Goal: Task Accomplishment & Management: Use online tool/utility

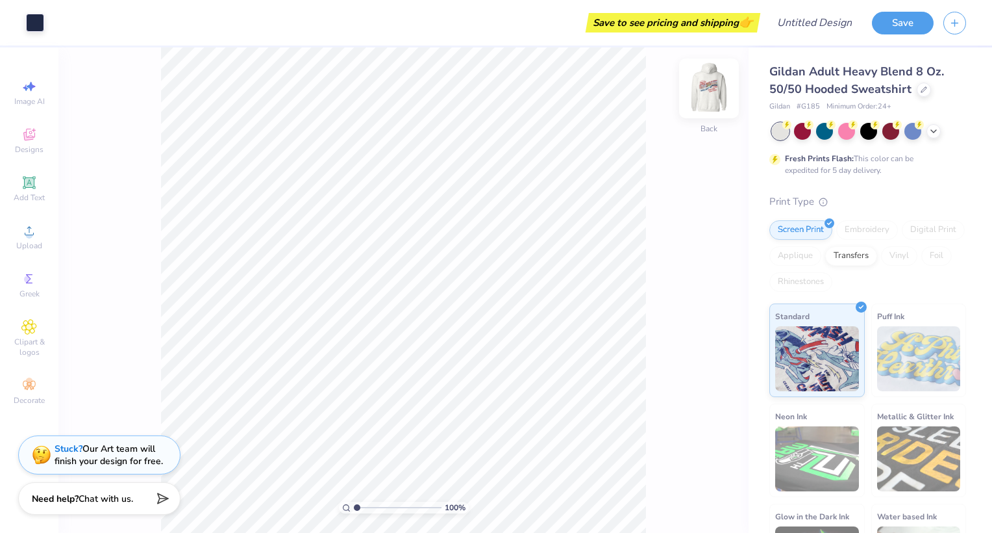
click at [715, 81] on img at bounding box center [709, 88] width 52 height 52
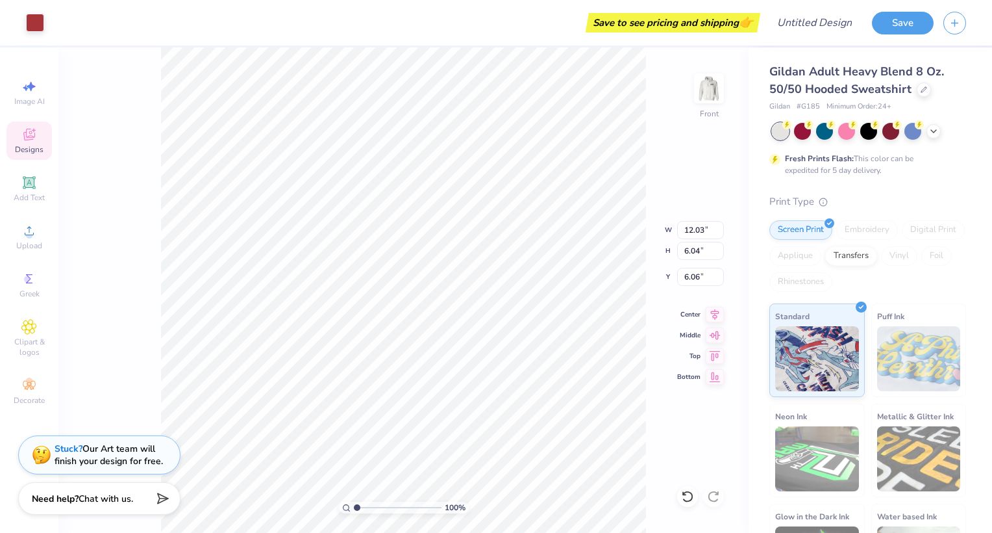
type input "12.03"
type input "6.04"
type input "6.06"
click at [711, 91] on img at bounding box center [709, 88] width 52 height 52
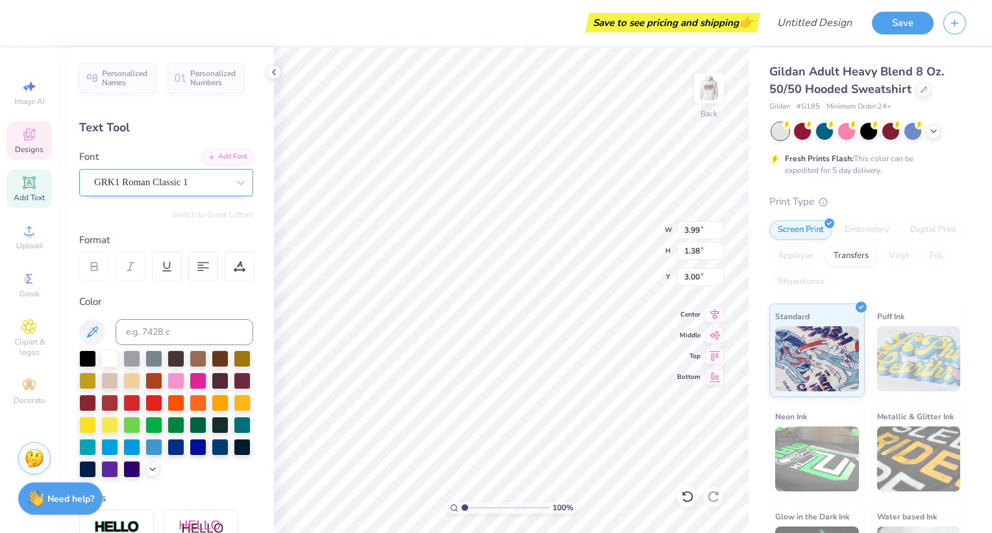
click at [117, 184] on div "GRK1 Roman Classic 1" at bounding box center [161, 182] width 136 height 20
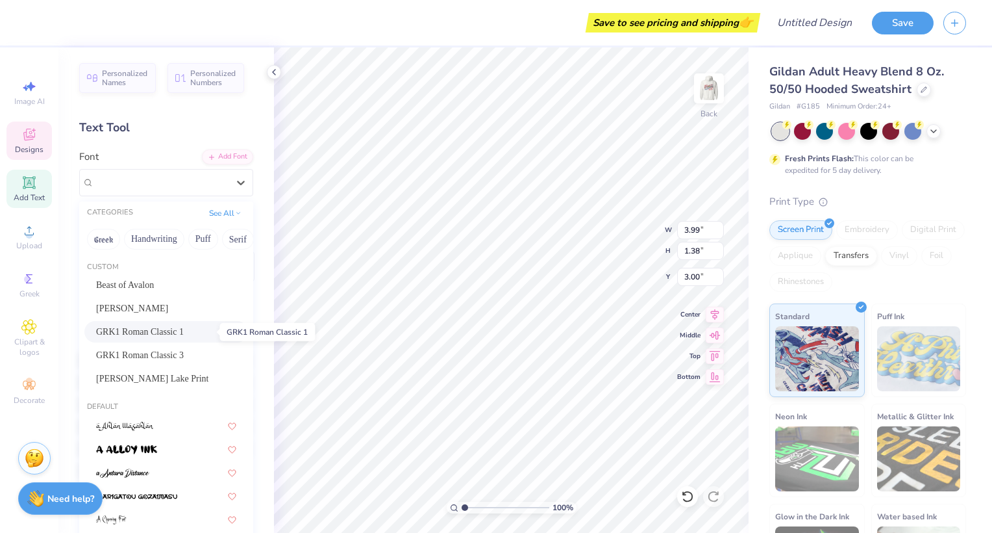
click at [142, 332] on span "GRK1 Roman Classic 1" at bounding box center [140, 332] width 88 height 14
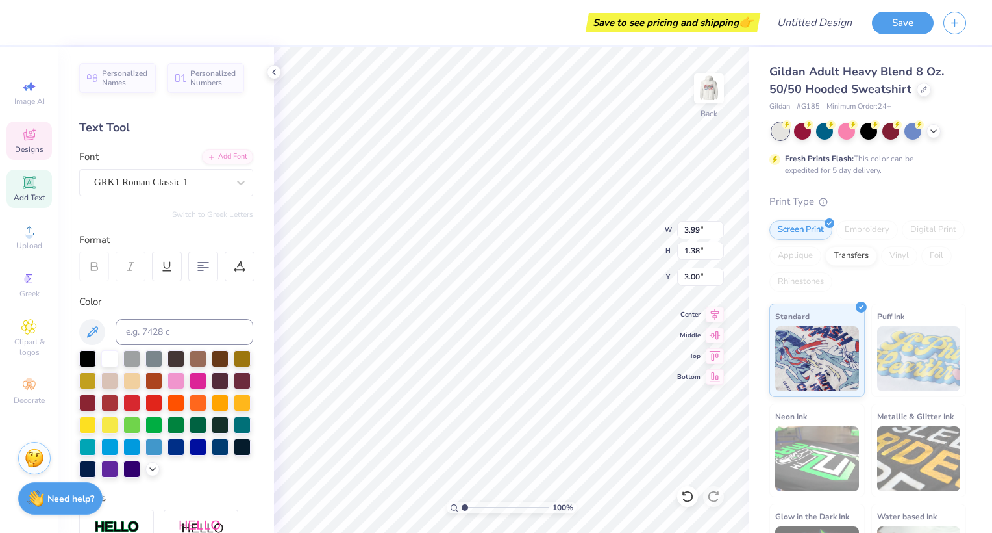
scroll to position [12, 1]
type textarea "D"
type textarea "PBF"
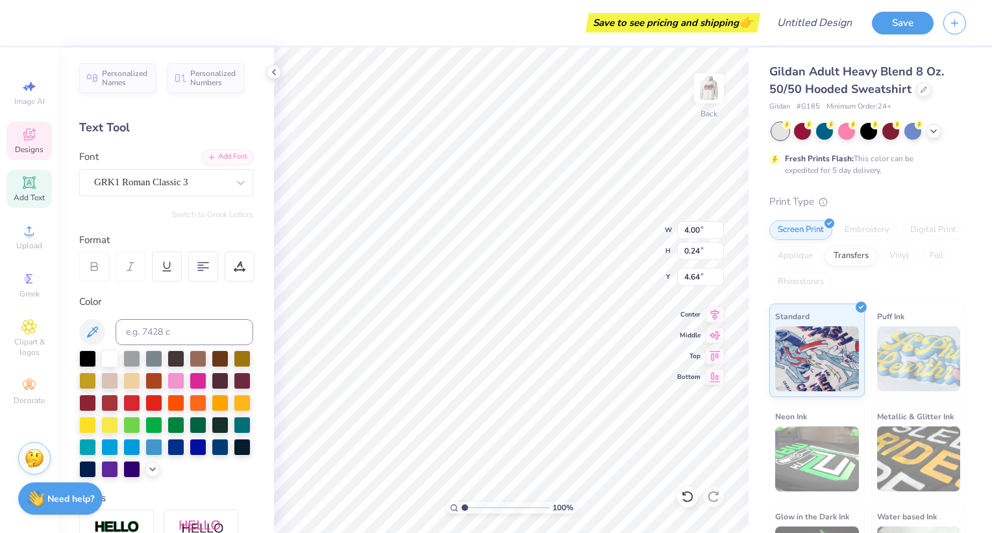
type textarea "parents weekend '25"
click at [716, 88] on img at bounding box center [709, 88] width 52 height 52
type input "4.90"
type input "1.99"
type input "9.31"
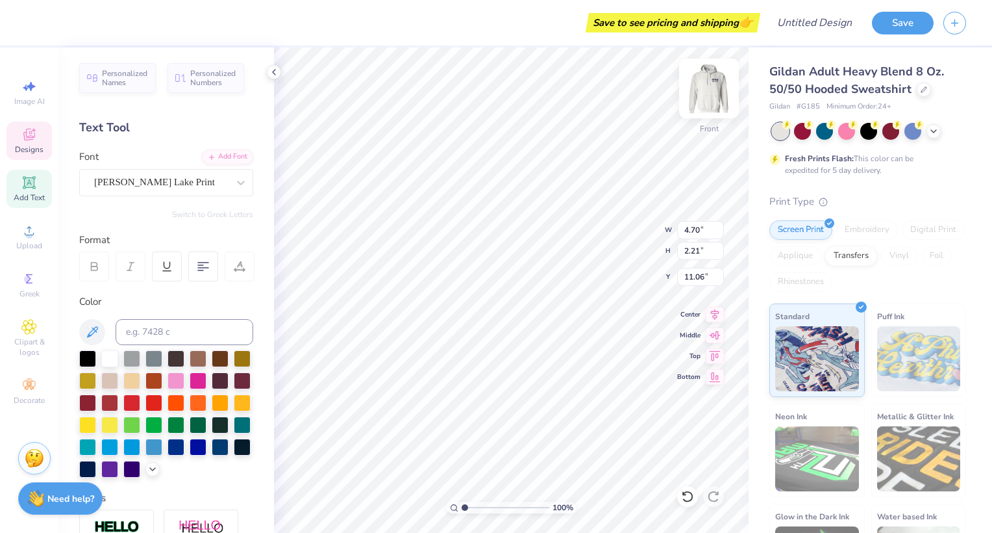
scroll to position [12, 3]
type textarea "T"
type textarea "Pi beta phi"
type textarea "2025"
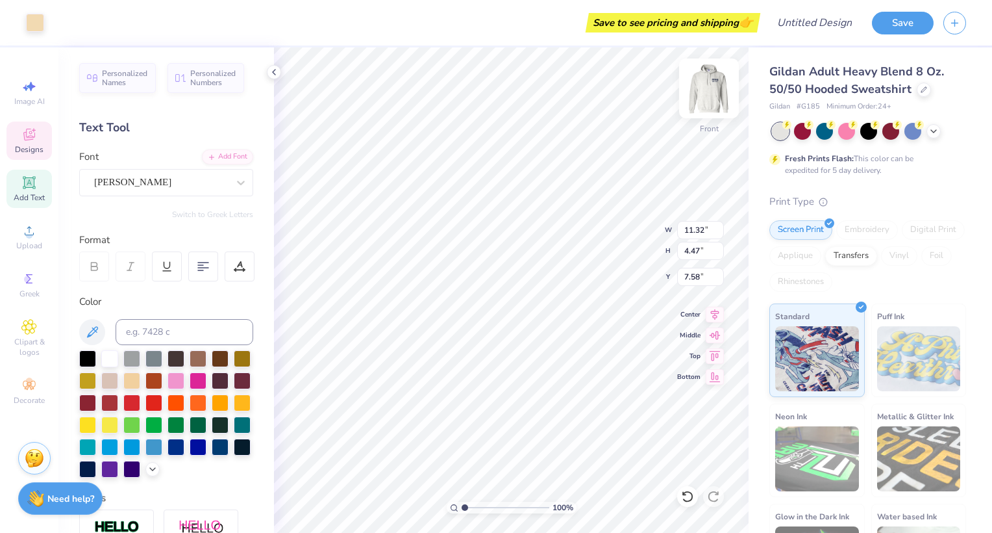
type input "11.32"
type input "4.47"
type input "7.58"
type input "12.50"
type input "7.67"
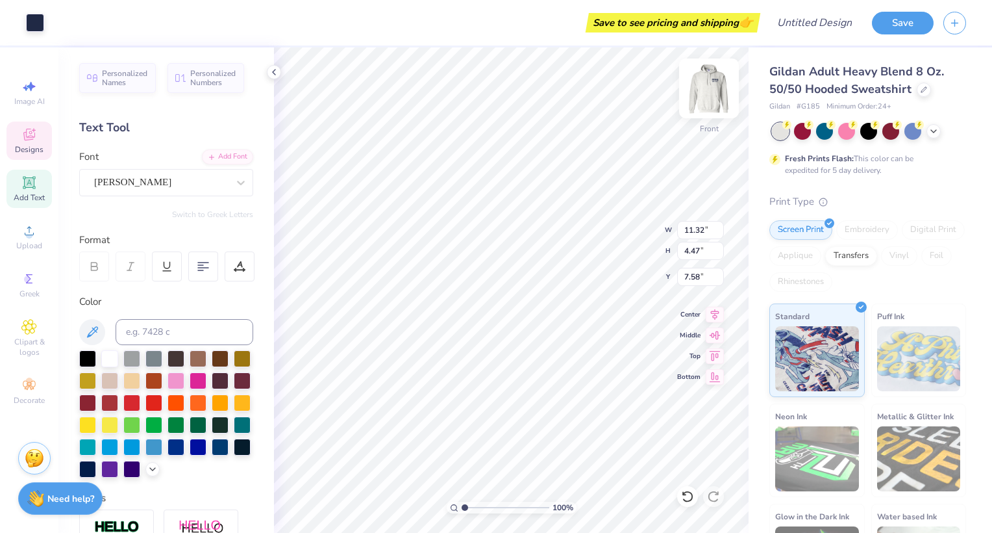
type input "6.04"
type input "12.50"
type input "7.67"
type input "6.04"
type input "11.32"
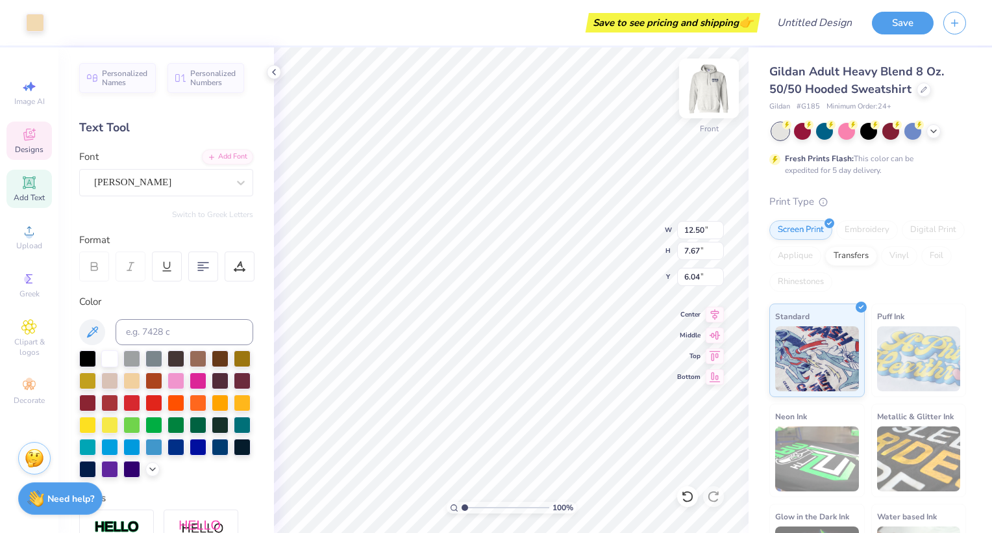
type input "4.47"
type input "7.58"
